Goal: Task Accomplishment & Management: Manage account settings

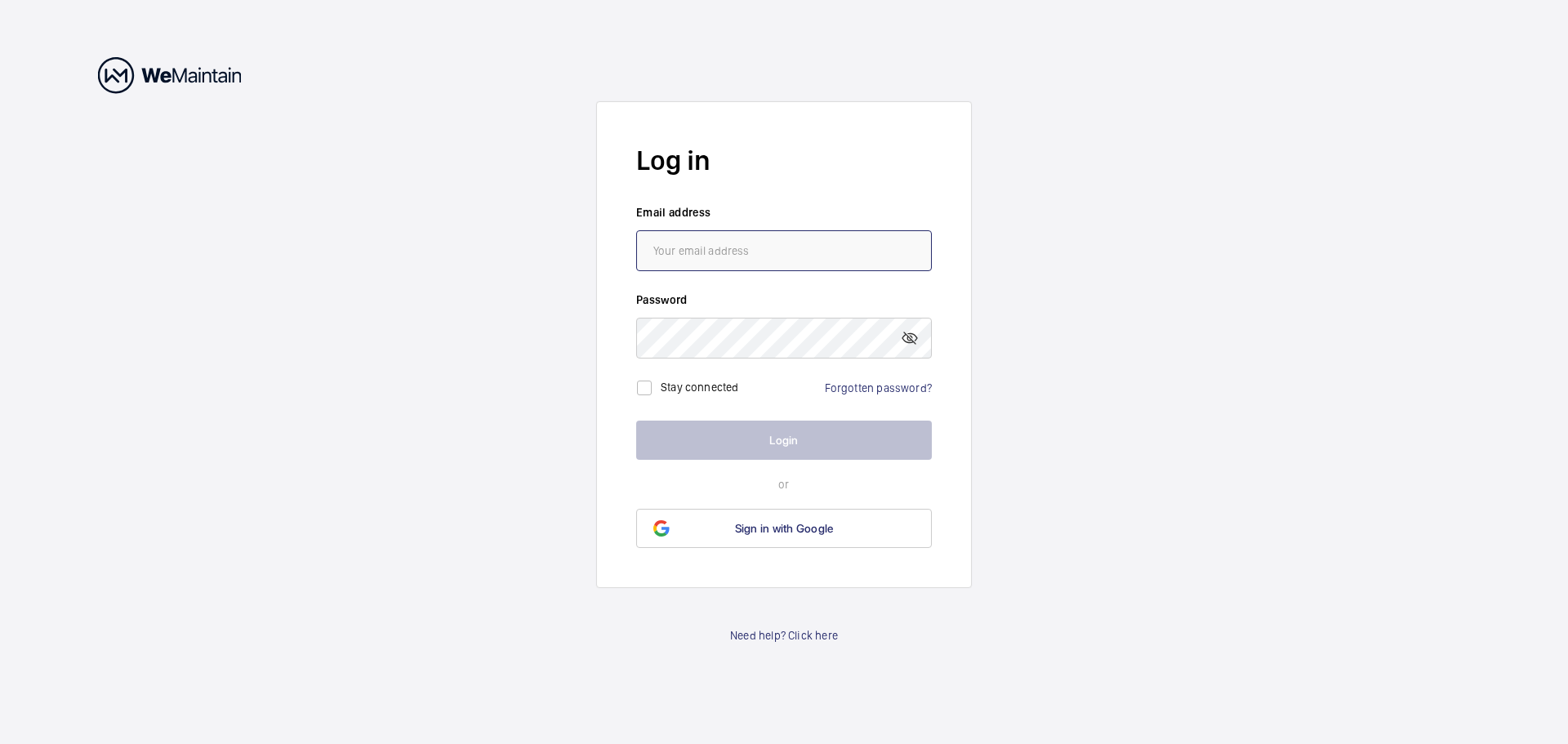
type input "[EMAIL_ADDRESS][DOMAIN_NAME]"
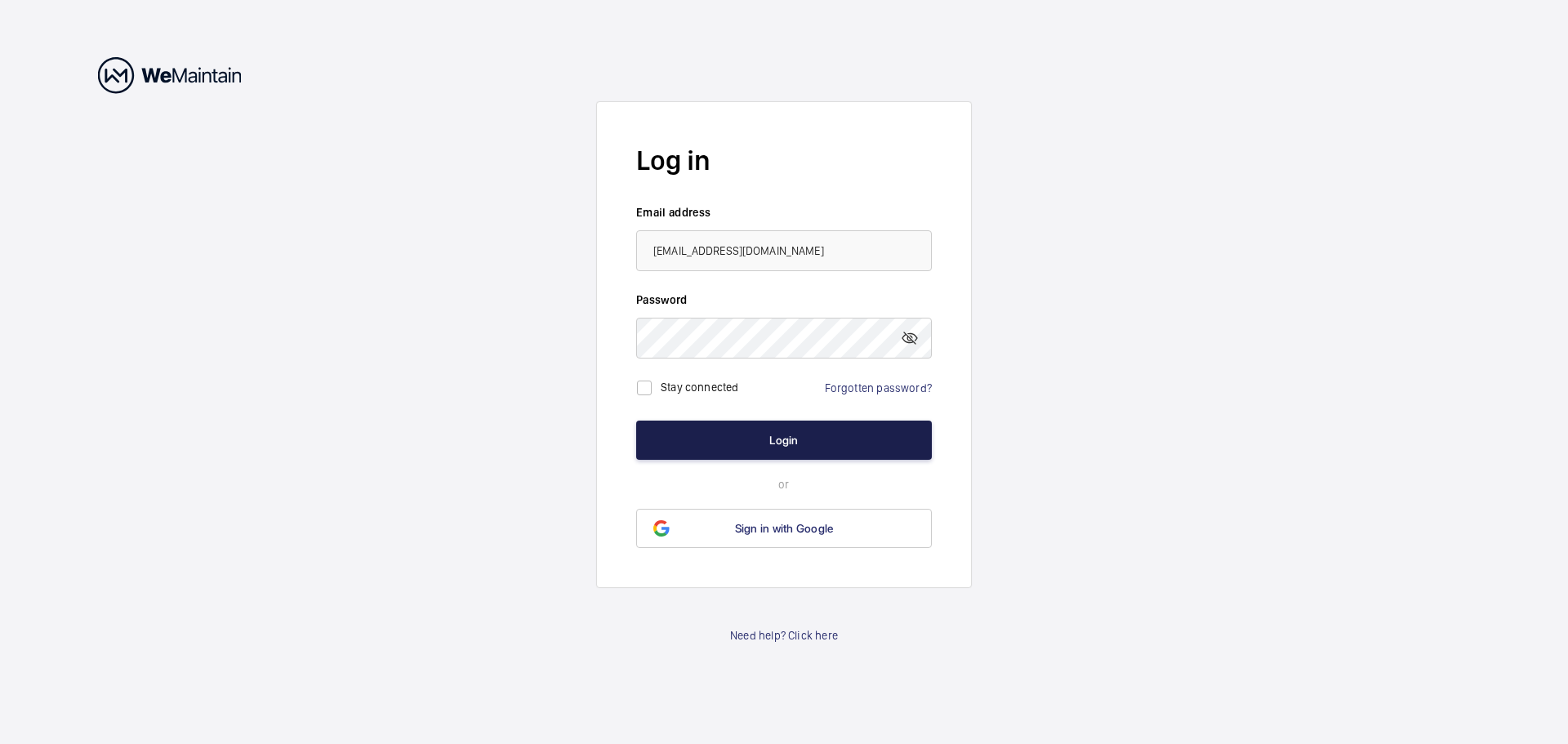
click at [774, 452] on button "Login" at bounding box center [784, 440] width 296 height 40
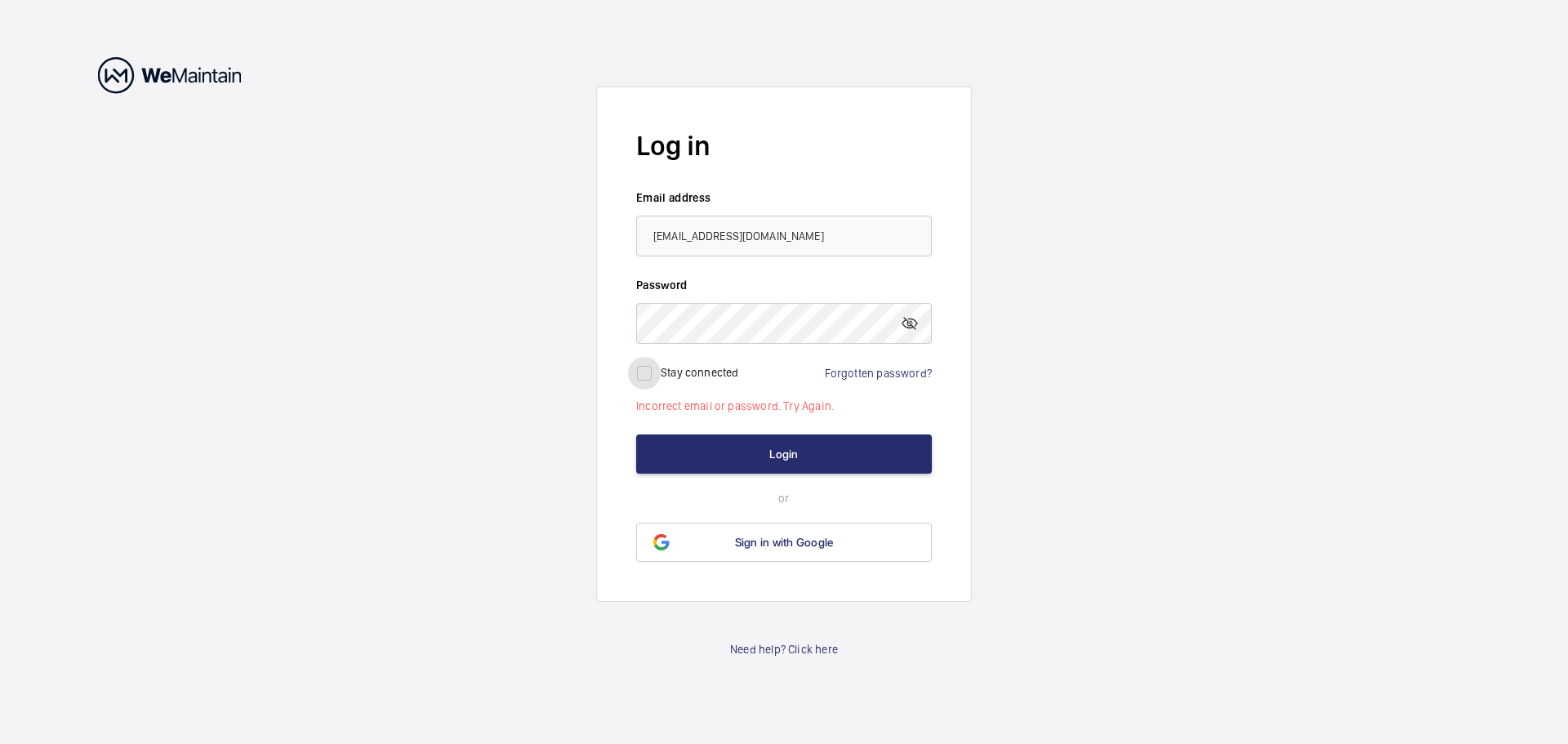
click at [652, 381] on input "checkbox" at bounding box center [644, 372] width 33 height 33
click at [794, 462] on button "Login" at bounding box center [784, 454] width 296 height 40
click at [649, 381] on input "checkbox" at bounding box center [644, 372] width 33 height 33
checkbox input "false"
click at [917, 329] on mat-icon at bounding box center [909, 323] width 19 height 19
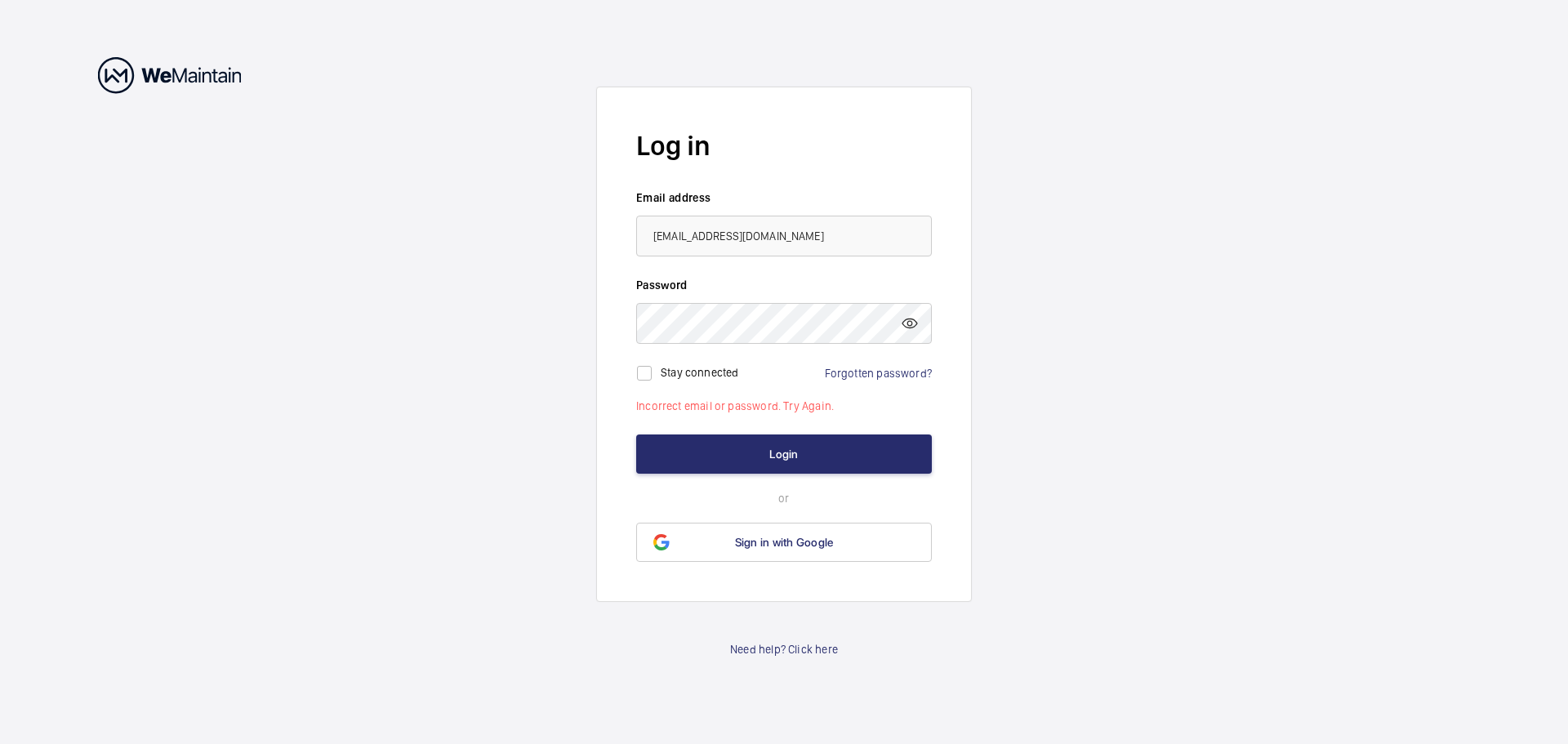
click at [1110, 497] on wm-front-auth-container "Log in Email address northview.bizhub@gmail.com Password Stay connected Forgott…" at bounding box center [784, 372] width 1568 height 744
click at [870, 664] on div "Log in Email address northview.bizhub@gmail.com Password Stay connected Forgott…" at bounding box center [784, 372] width 376 height 604
click at [410, 193] on wm-front-auth-container "Log in Email address northview.bizhub@gmail.com Password Stay connected Forgott…" at bounding box center [784, 372] width 1568 height 744
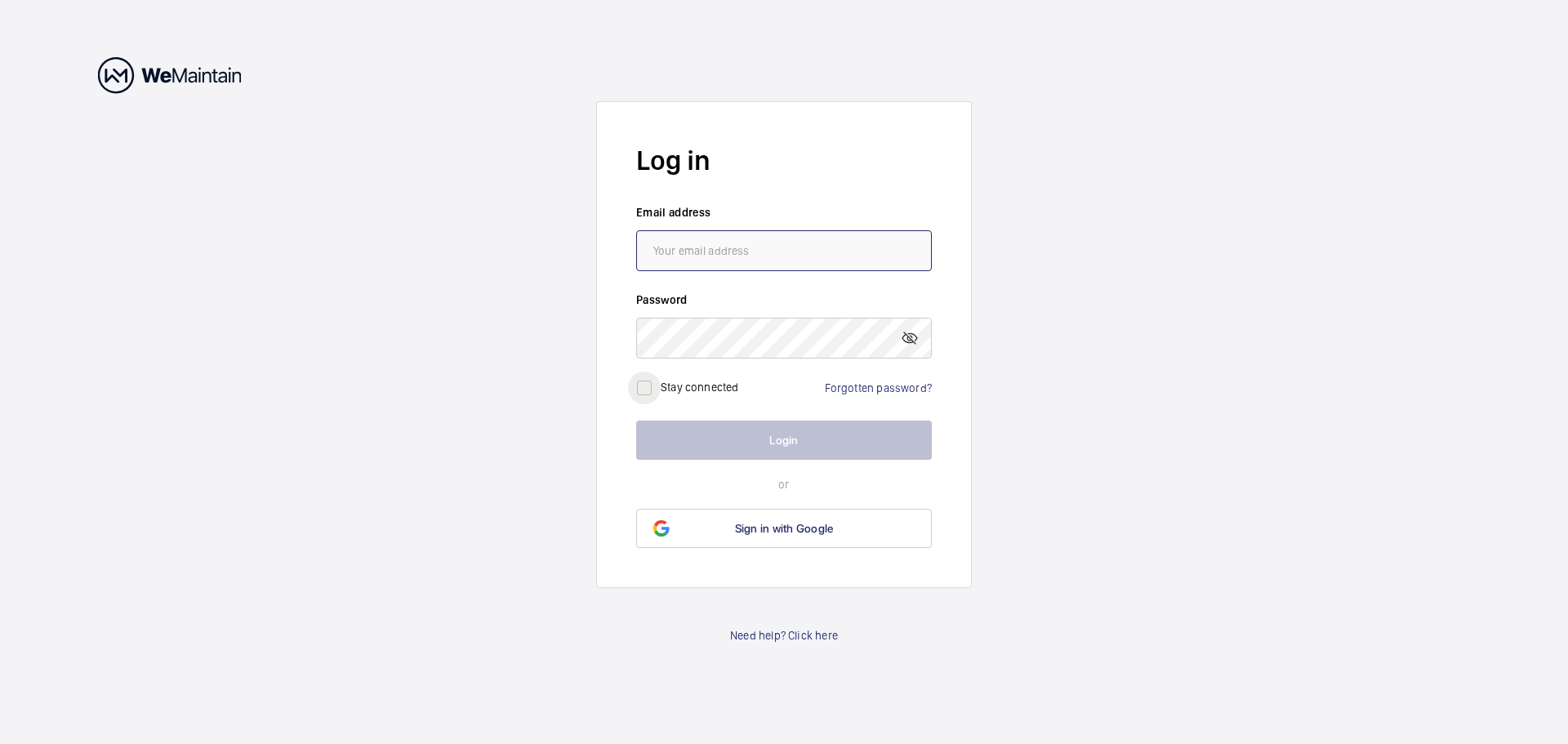
type input "[EMAIL_ADDRESS][DOMAIN_NAME]"
click at [653, 392] on input "checkbox" at bounding box center [644, 387] width 33 height 33
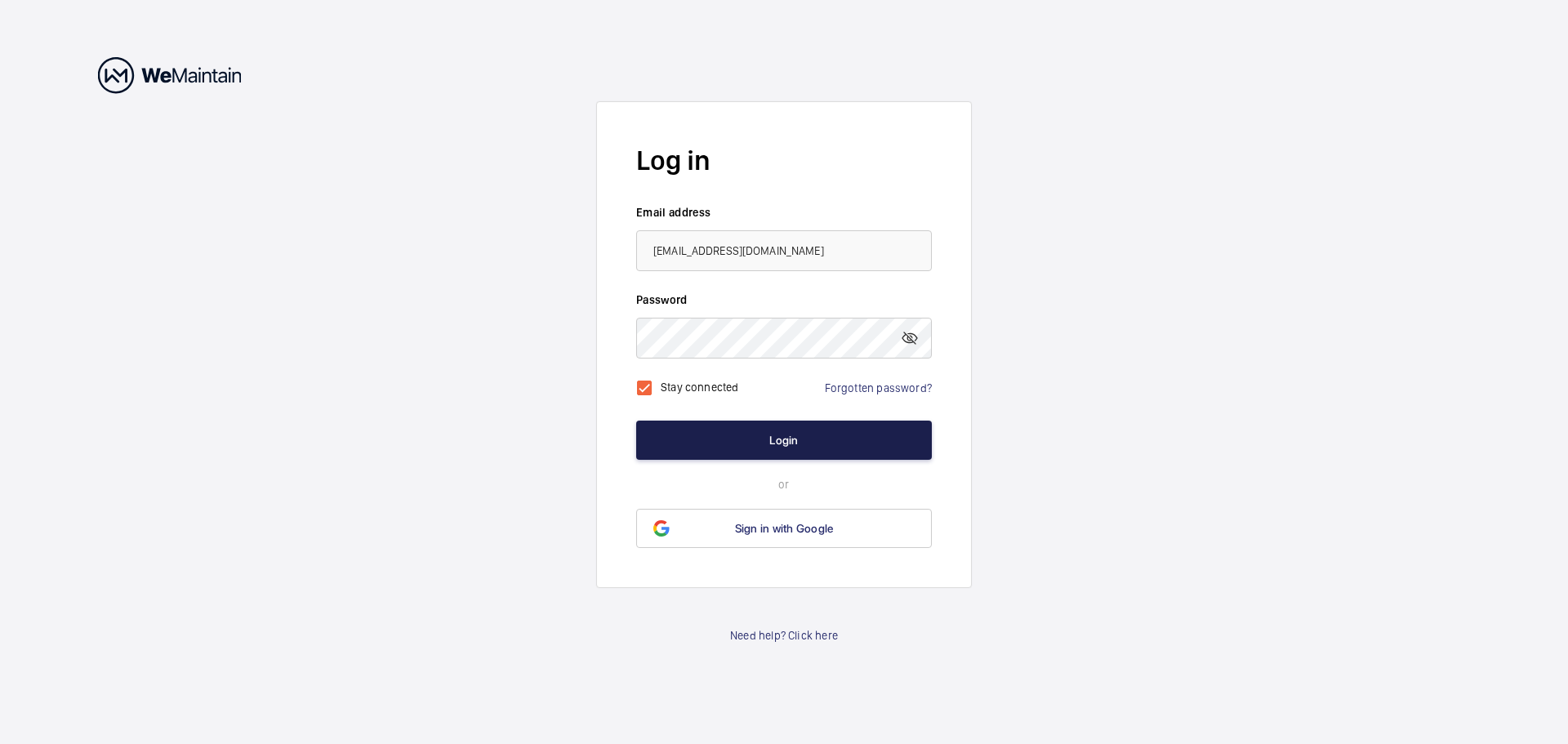
click at [820, 452] on button "Login" at bounding box center [784, 440] width 296 height 40
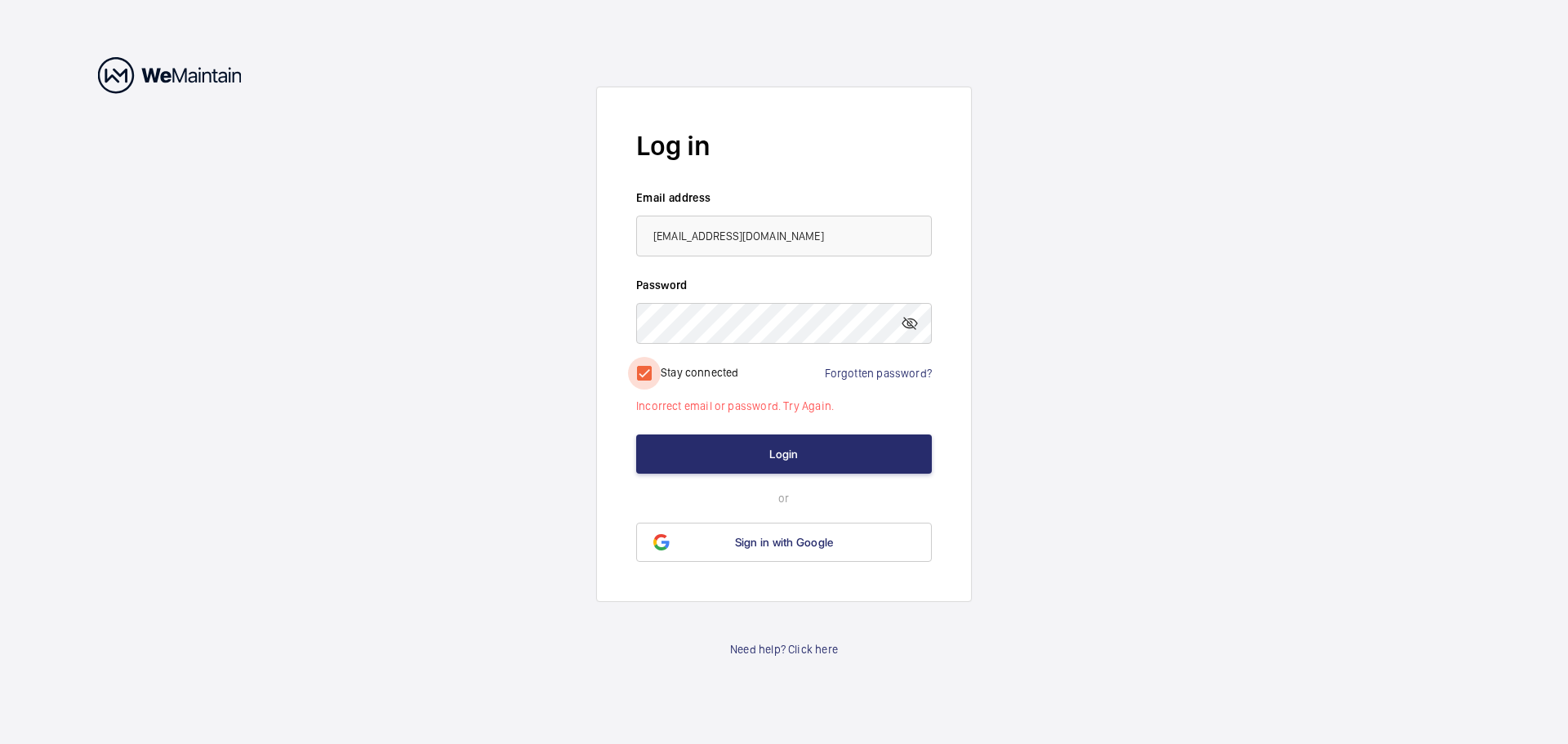
click at [655, 376] on input "checkbox" at bounding box center [644, 372] width 33 height 33
checkbox input "false"
click at [999, 455] on wm-front-auth-container "Log in Email address northview.bizhub@gmail.com Password Stay connected Forgott…" at bounding box center [784, 372] width 1568 height 744
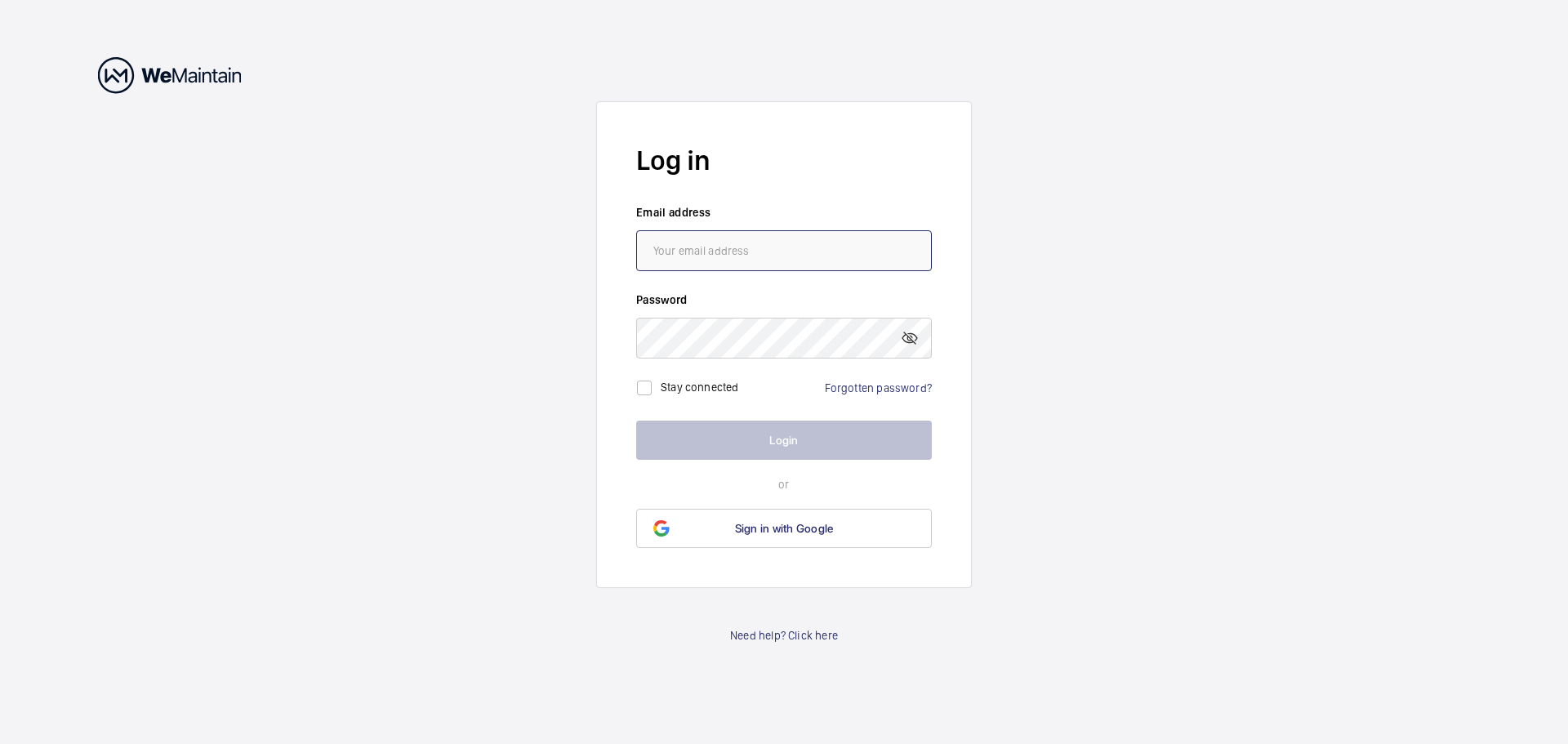
type input "[EMAIL_ADDRESS][DOMAIN_NAME]"
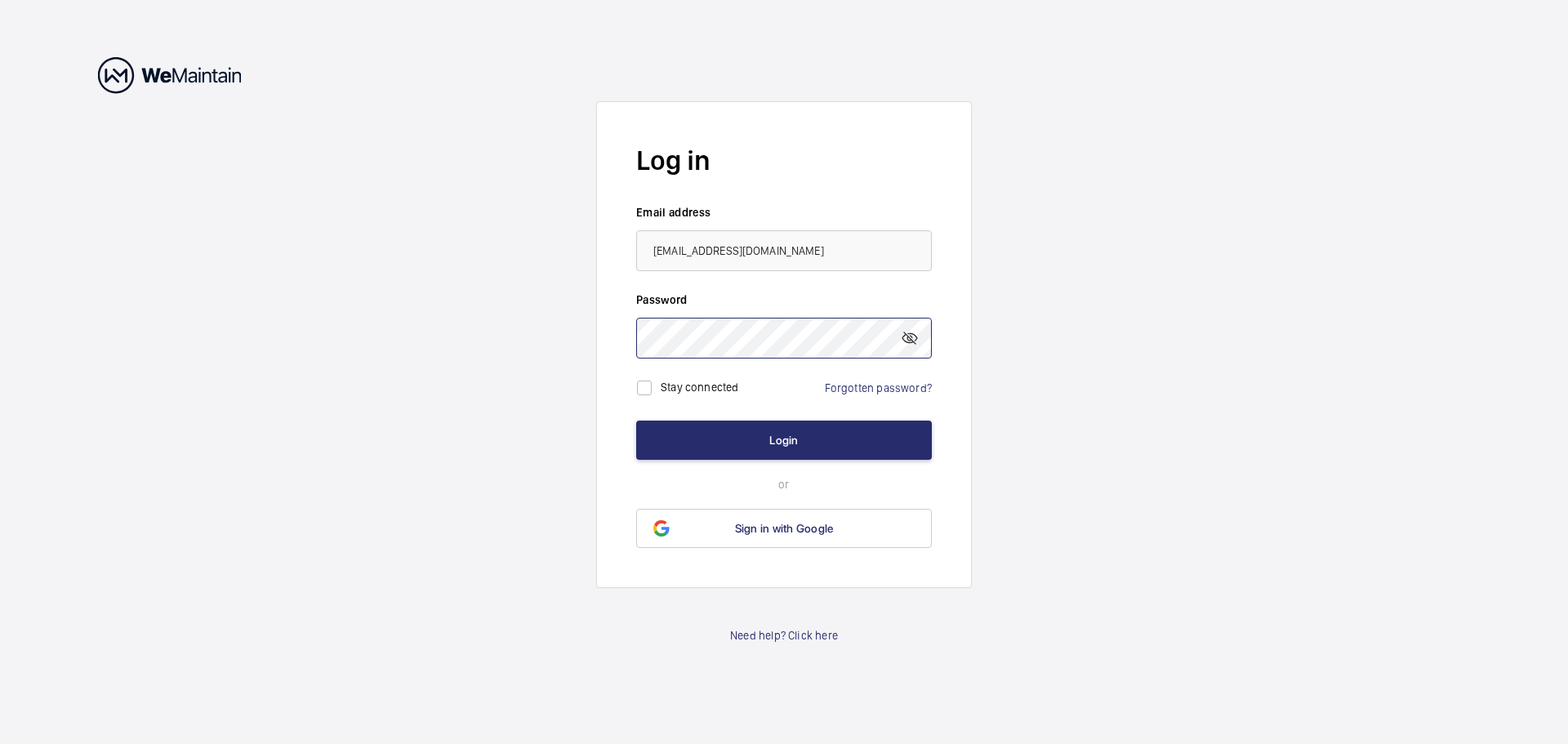
click at [389, 330] on wm-front-auth-container "Log in Email address [EMAIL_ADDRESS][DOMAIN_NAME] Password Stay connected Forgo…" at bounding box center [784, 372] width 1568 height 744
click at [644, 392] on input "checkbox" at bounding box center [644, 387] width 33 height 33
checkbox input "true"
click at [836, 448] on button "Login" at bounding box center [784, 440] width 296 height 40
